Goal: Navigation & Orientation: Find specific page/section

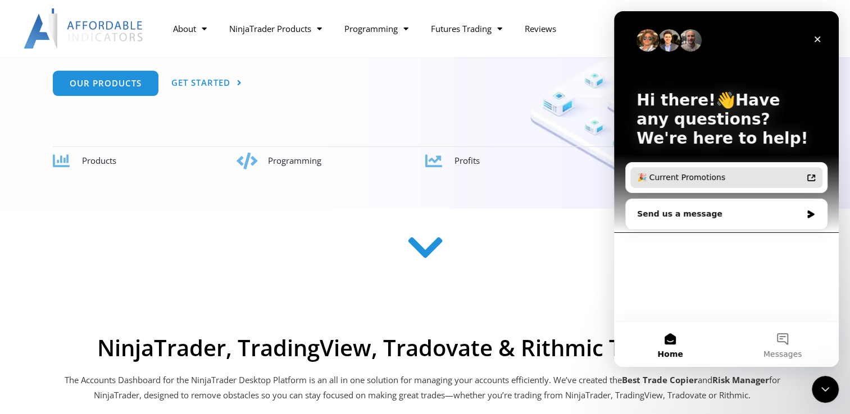
click at [698, 179] on div "🎉 Current Promotions" at bounding box center [719, 178] width 165 height 12
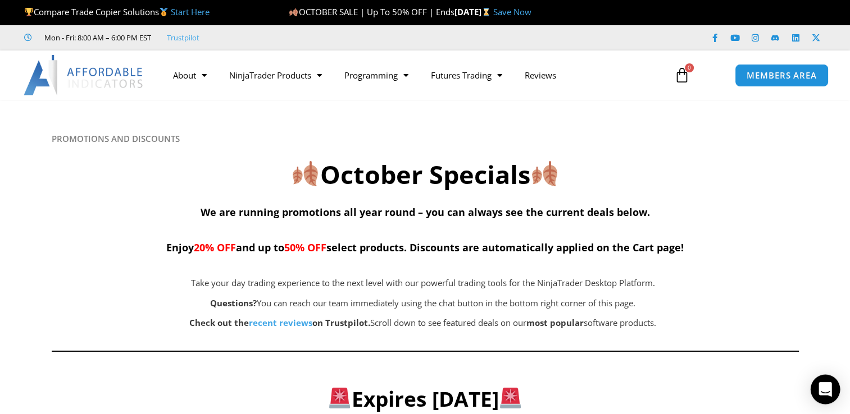
click at [833, 392] on div "Open Intercom Messenger" at bounding box center [825, 390] width 30 height 30
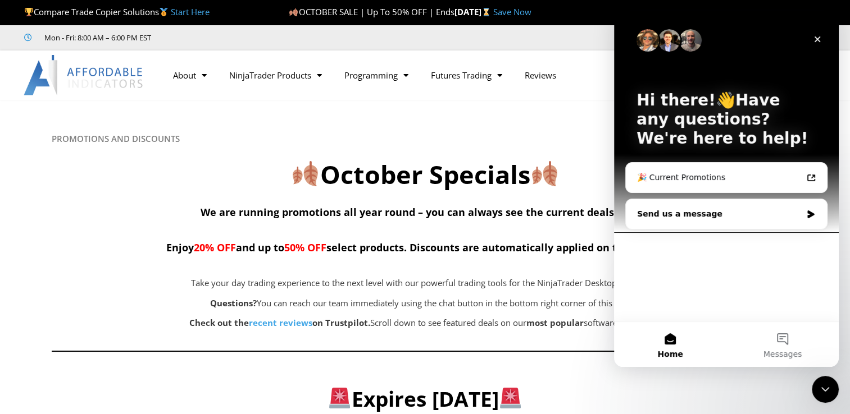
click at [748, 211] on div "Send us a message" at bounding box center [719, 214] width 165 height 12
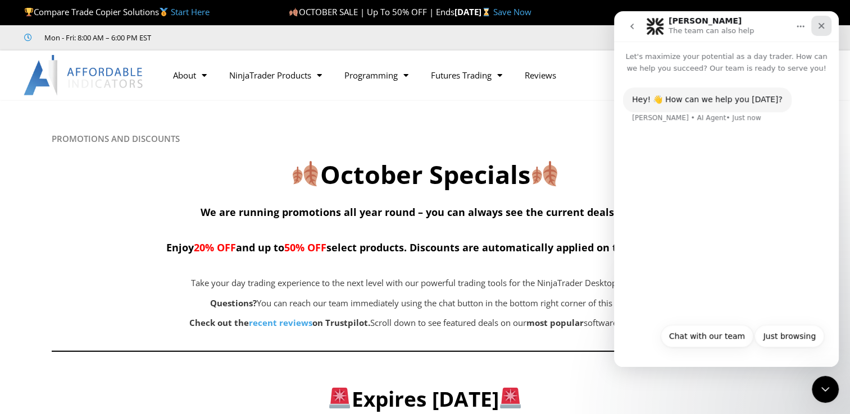
click at [814, 26] on div "Close" at bounding box center [821, 26] width 20 height 20
